Goal: Check status: Check status

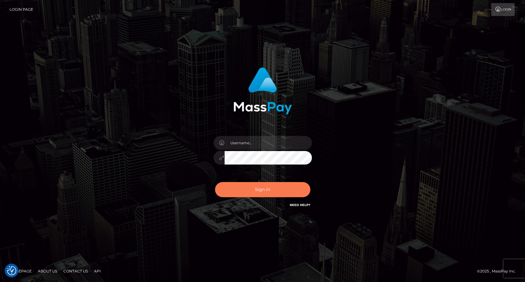
click at [263, 193] on button "Sign in" at bounding box center [262, 189] width 95 height 15
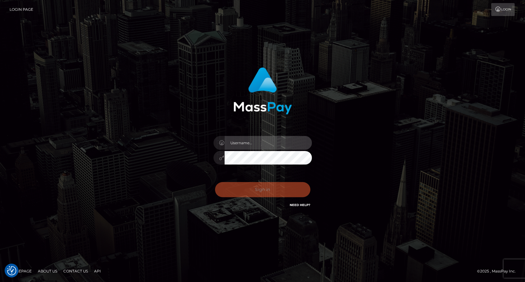
type input "carolina"
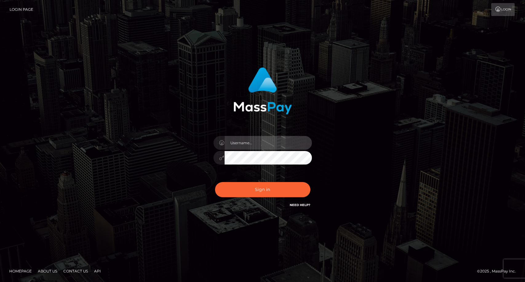
type input "carolina"
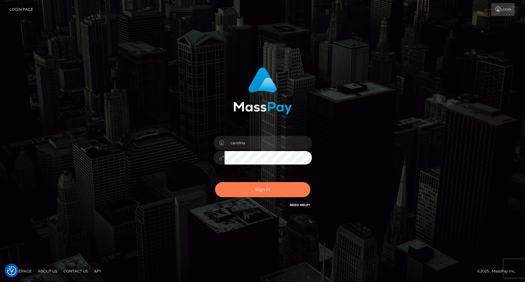
click at [266, 191] on button "Sign in" at bounding box center [262, 189] width 95 height 15
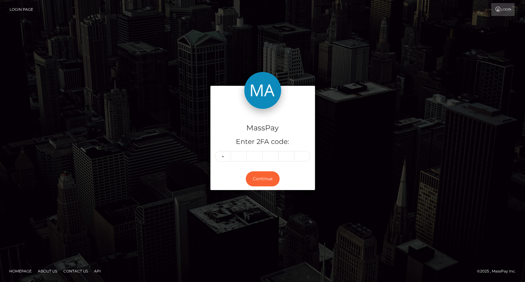
type input "1"
type input "6"
type input "7"
type input "9"
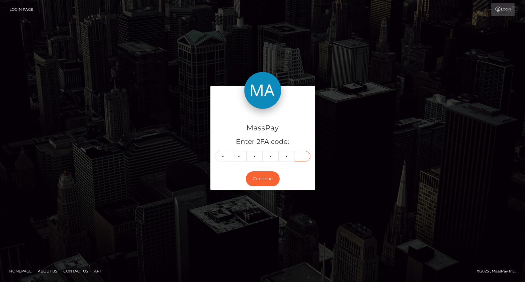
type input "8"
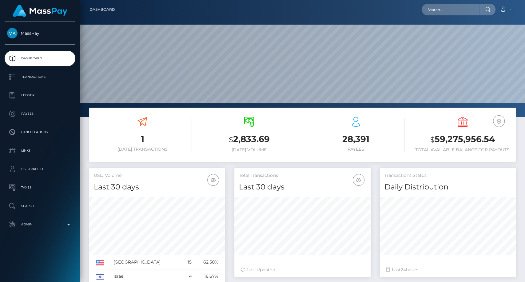
scroll to position [109, 136]
click at [441, 11] on input "text" at bounding box center [451, 10] width 58 height 12
paste input "7tf84cgfbq@privaterelay.appleid.com"
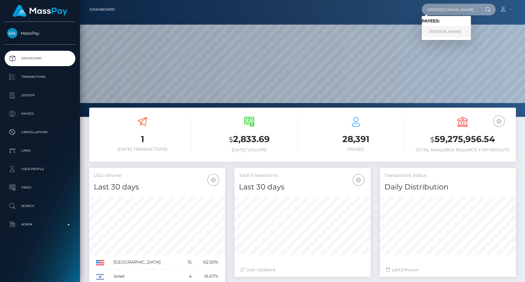
type input "7tf84cgfbq@privaterelay.appleid.com"
click at [464, 31] on link "VALENTIN GUERRERO RUIZ" at bounding box center [446, 31] width 49 height 11
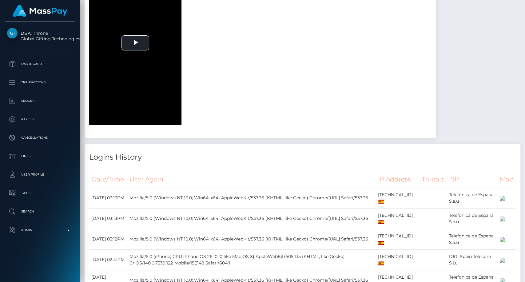
scroll to position [547, 0]
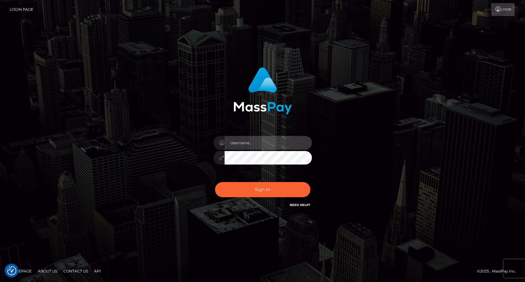
type input "carolina"
click at [262, 137] on input "text" at bounding box center [268, 143] width 87 height 14
type input "carolina"
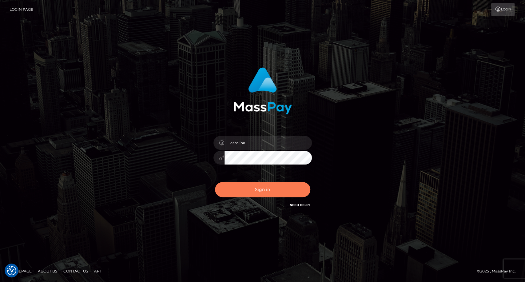
click at [252, 189] on button "Sign in" at bounding box center [262, 189] width 95 height 15
type input "carolina"
click at [269, 193] on button "Sign in" at bounding box center [262, 189] width 95 height 15
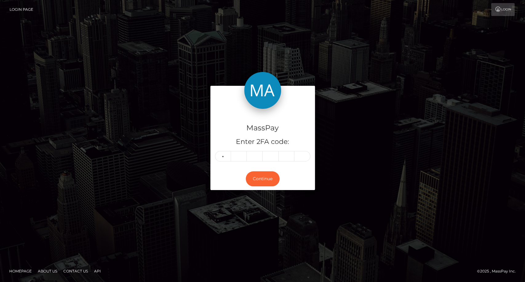
type input "4"
type input "7"
type input "4"
type input "5"
type input "1"
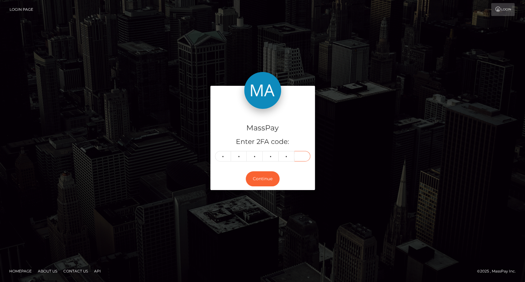
type input "1"
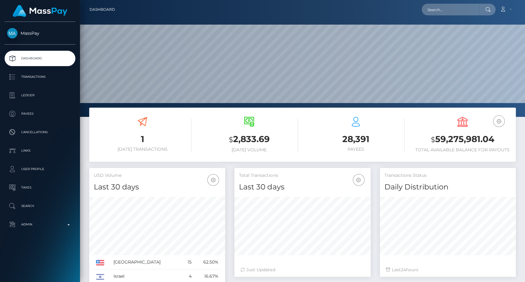
scroll to position [109, 136]
click at [463, 6] on input "text" at bounding box center [451, 10] width 58 height 12
paste input "benjaminmireles16@gmail.com"
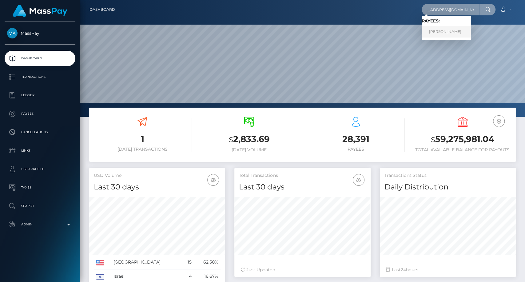
type input "benjaminmireles16@gmail.com"
click at [446, 32] on link "Benjamin Mireles Jr" at bounding box center [446, 31] width 49 height 11
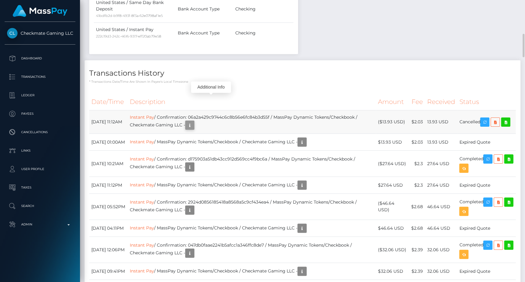
scroll to position [74, 136]
click at [194, 122] on icon "button" at bounding box center [189, 126] width 7 height 8
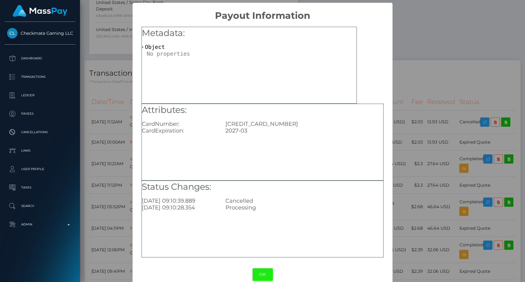
click at [254, 273] on button "OK" at bounding box center [263, 274] width 20 height 13
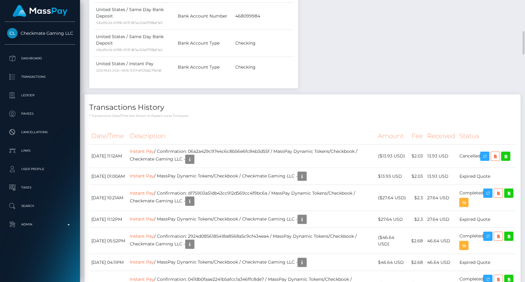
click at [505, 114] on p "* Transactions date/time are shown in payee's local timezone" at bounding box center [302, 116] width 427 height 5
click at [497, 114] on p "* Transactions date/time are shown in payee's local timezone" at bounding box center [302, 116] width 427 height 5
drag, startPoint x: 88, startPoint y: 126, endPoint x: 112, endPoint y: 136, distance: 26.3
click at [111, 145] on td "September 18, 2025 11:12AM" at bounding box center [108, 156] width 38 height 23
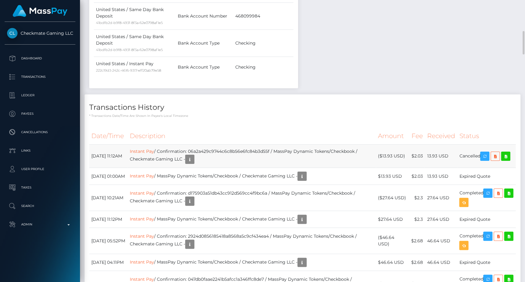
drag, startPoint x: 94, startPoint y: 127, endPoint x: 103, endPoint y: 130, distance: 10.1
click at [128, 145] on td "September 18, 2025 11:12AM" at bounding box center [108, 156] width 38 height 23
drag, startPoint x: 89, startPoint y: 126, endPoint x: 133, endPoint y: 128, distance: 44.3
click at [128, 145] on td "September 18, 2025 11:12AM" at bounding box center [108, 156] width 38 height 23
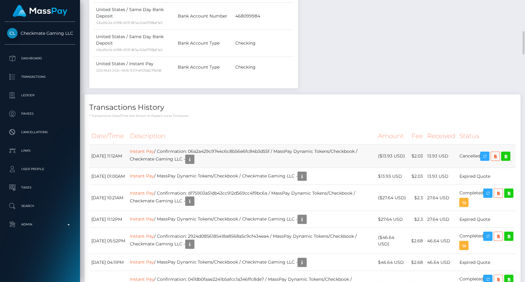
copy td "September 18, 2025"
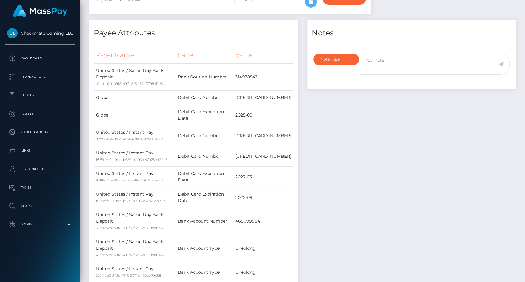
scroll to position [0, 0]
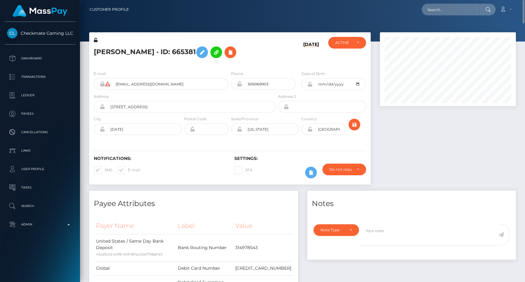
click at [107, 84] on icon at bounding box center [107, 84] width 5 height 5
click at [107, 85] on icon at bounding box center [107, 84] width 5 height 5
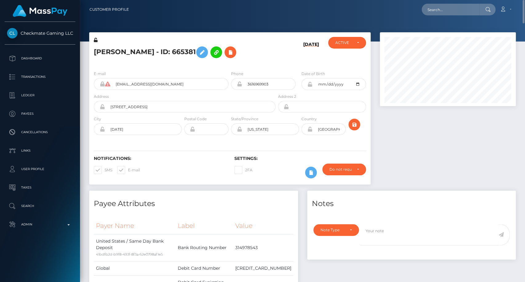
click at [107, 85] on icon at bounding box center [107, 84] width 5 height 5
click at [191, 90] on div "E-mail benjaminmireles16@gmail.com" at bounding box center [159, 81] width 141 height 23
click at [229, 78] on div at bounding box center [229, 78] width 0 height 0
click at [183, 62] on div "Benjamin Mireles Jr - ID: 665381" at bounding box center [183, 51] width 188 height 29
